Goal: Check status

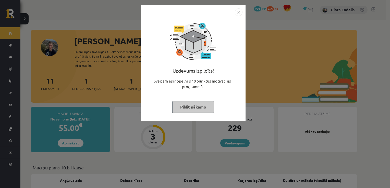
click at [187, 109] on button "Pildīt nākamo" at bounding box center [193, 107] width 42 height 12
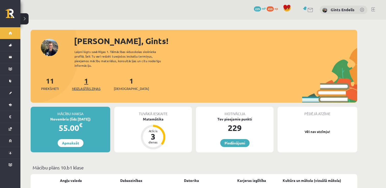
click at [87, 80] on link "1 Neizlasītās ziņas" at bounding box center [86, 83] width 29 height 15
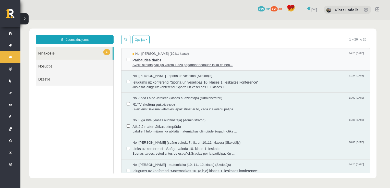
click at [164, 58] on span "Parbaudes darbs" at bounding box center [248, 59] width 232 height 6
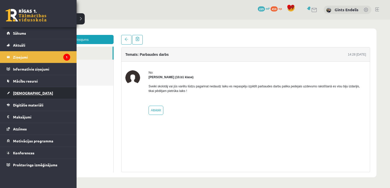
click at [20, 96] on link "[DEMOGRAPHIC_DATA]" at bounding box center [39, 93] width 64 height 12
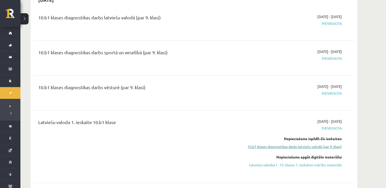
scroll to position [365, 0]
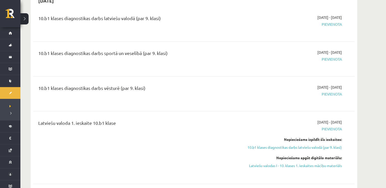
click at [254, 155] on div "Nepieciešams apgūt digitālo materiālu: Latviešu valodas I - 10. klases 1. ieska…" at bounding box center [294, 161] width 96 height 13
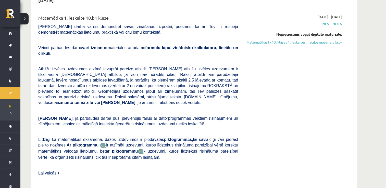
scroll to position [145, 0]
